Goal: Information Seeking & Learning: Check status

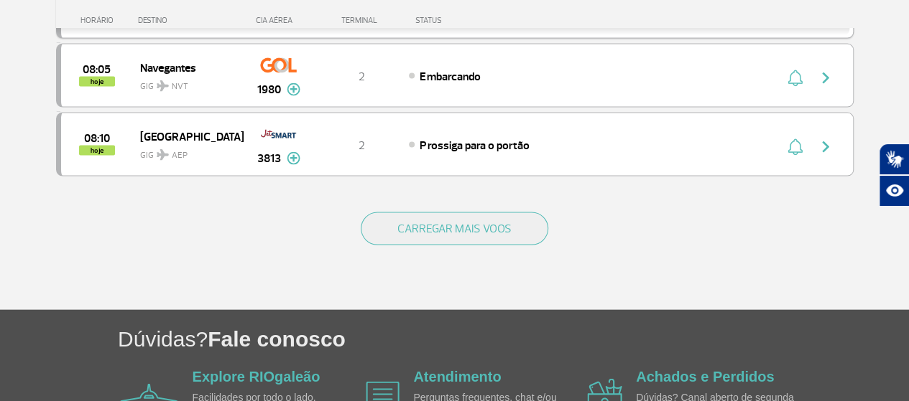
scroll to position [1312, 0]
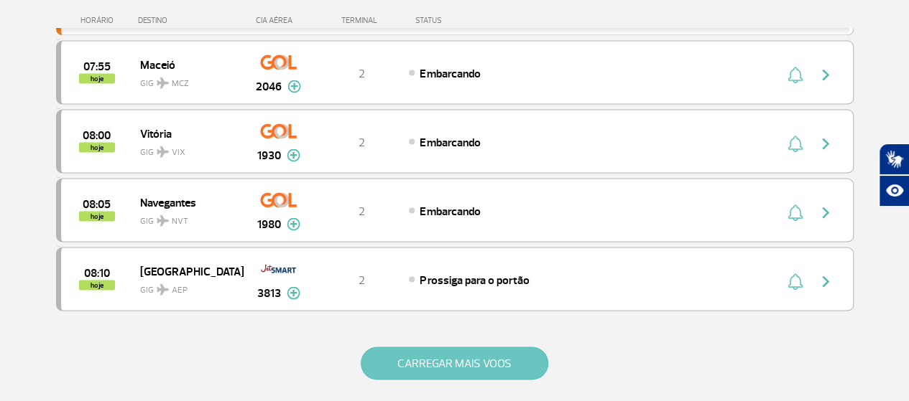
click at [471, 347] on button "CARREGAR MAIS VOOS" at bounding box center [454, 363] width 187 height 33
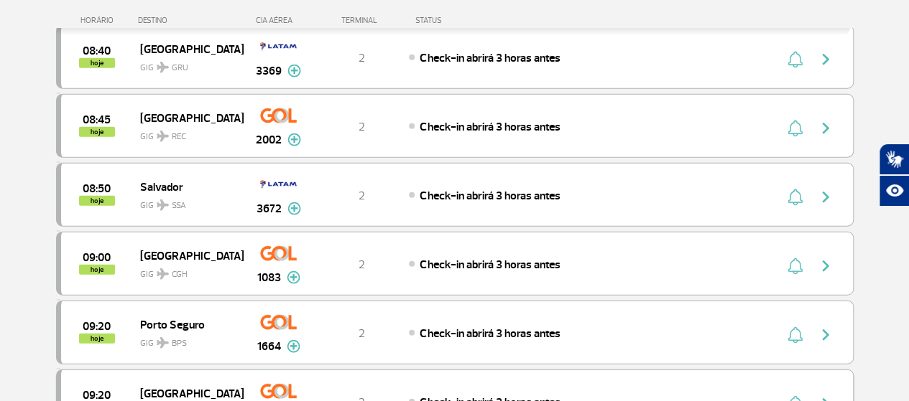
scroll to position [1671, 0]
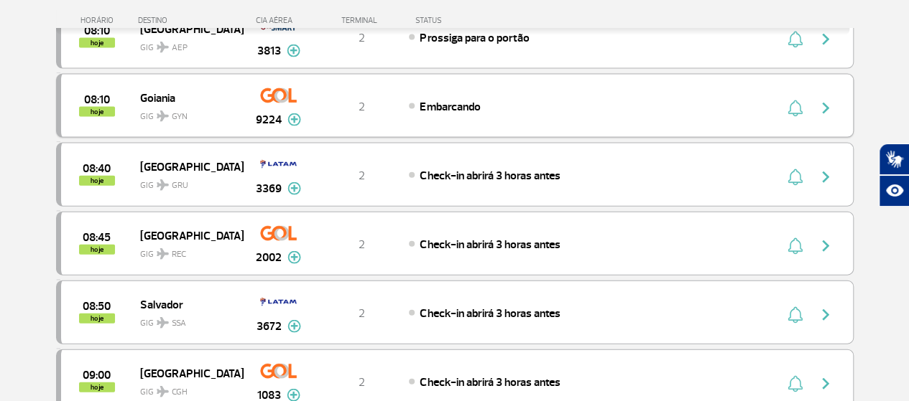
scroll to position [1599, 0]
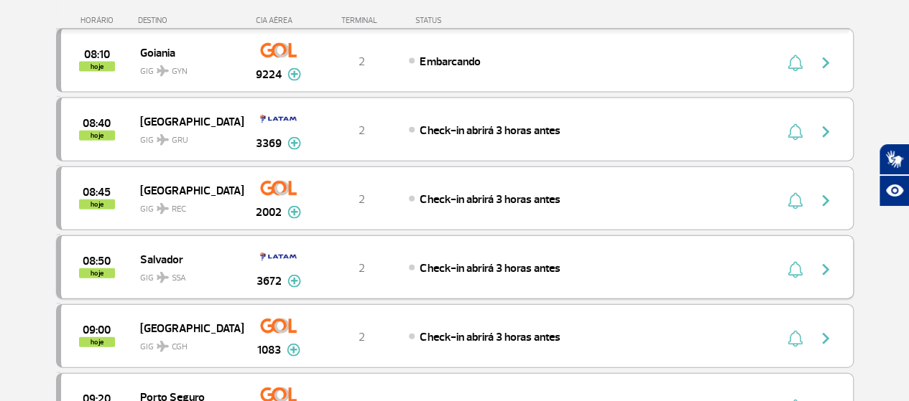
click at [825, 261] on img "button" at bounding box center [825, 269] width 17 height 17
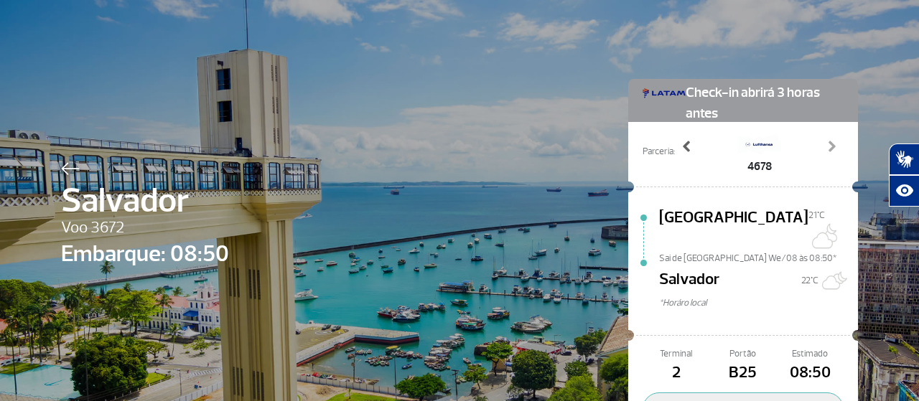
click at [683, 145] on span at bounding box center [687, 146] width 14 height 14
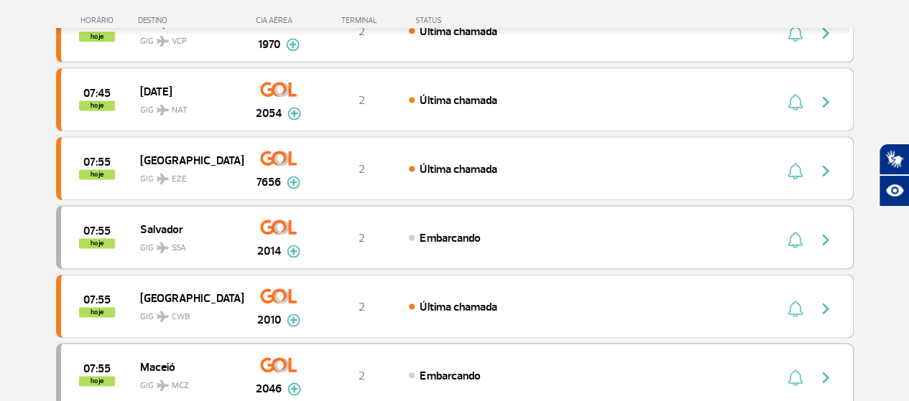
scroll to position [1365, 0]
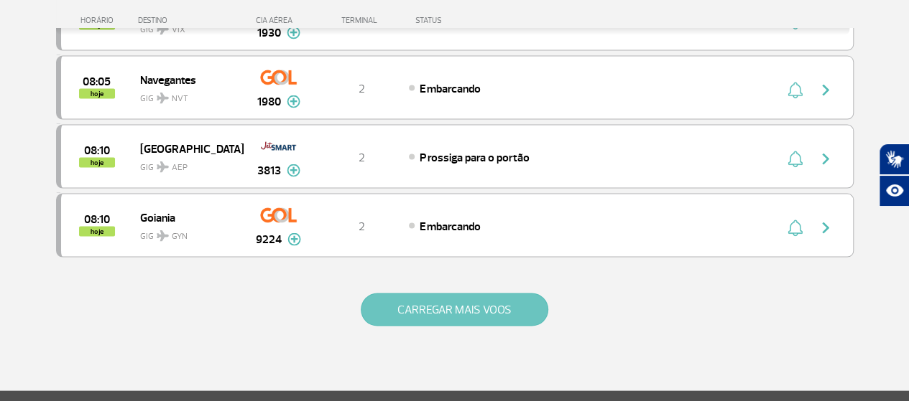
click at [499, 294] on button "CARREGAR MAIS VOOS" at bounding box center [454, 310] width 187 height 33
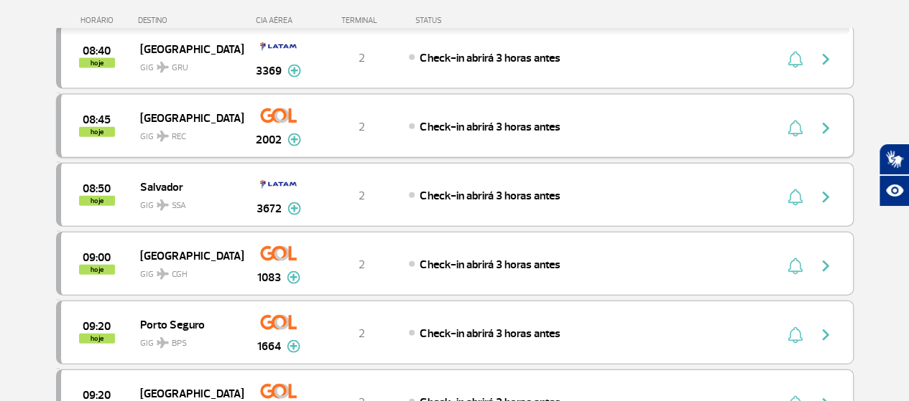
scroll to position [1580, 0]
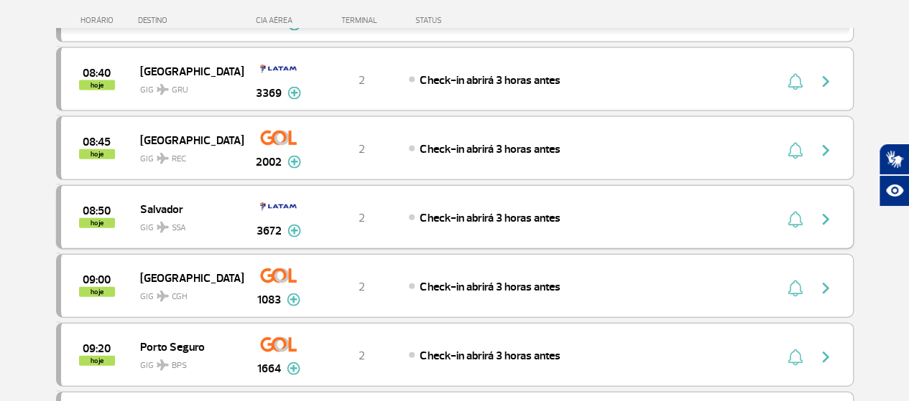
click at [797, 211] on img "button" at bounding box center [794, 219] width 15 height 17
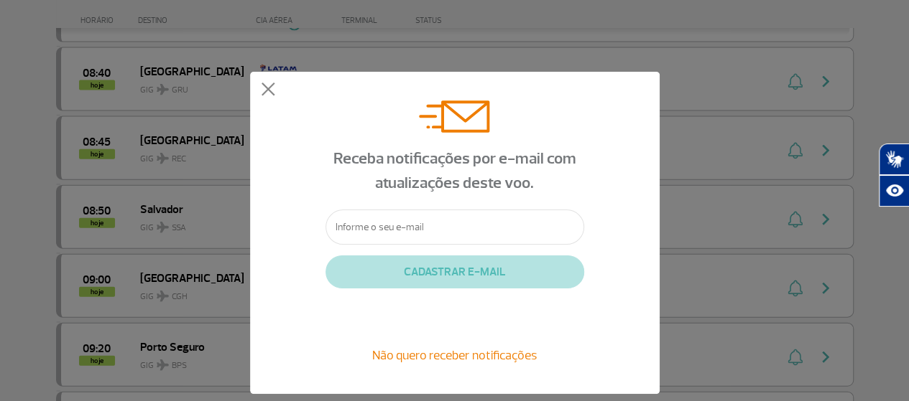
click at [259, 84] on div "Receba notificações por e-mail com atualizações deste voo. CADASTRAR E-MAIL Não…" at bounding box center [454, 233] width 409 height 322
click at [263, 89] on button at bounding box center [268, 90] width 14 height 14
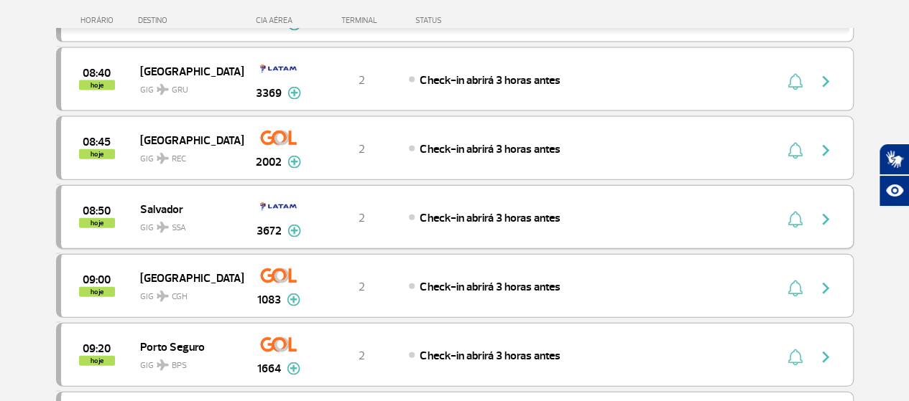
click at [834, 206] on button "button" at bounding box center [828, 217] width 33 height 23
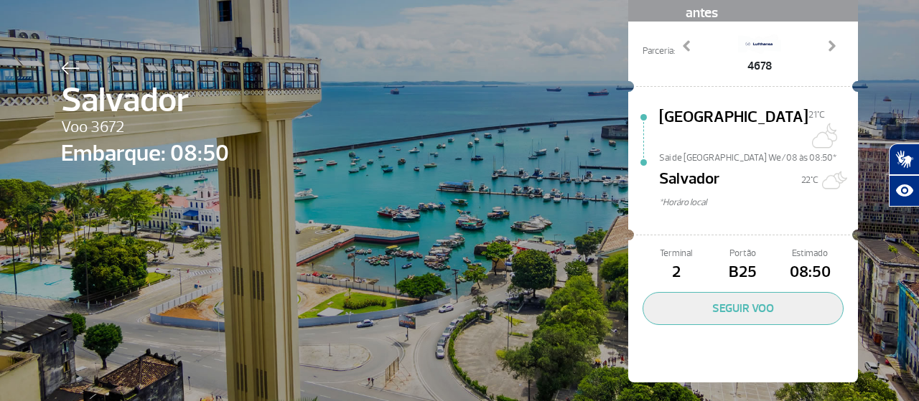
scroll to position [29, 0]
